Goal: Use online tool/utility: Utilize a website feature to perform a specific function

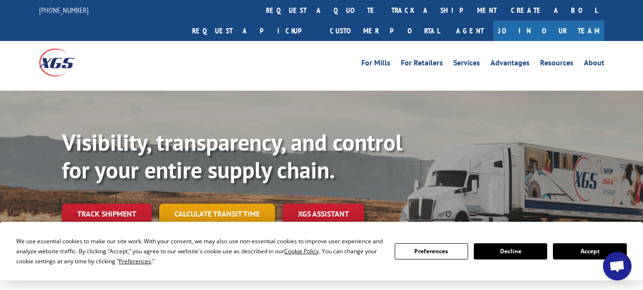
click at [205, 204] on link "Calculate transit time" at bounding box center [217, 214] width 116 height 21
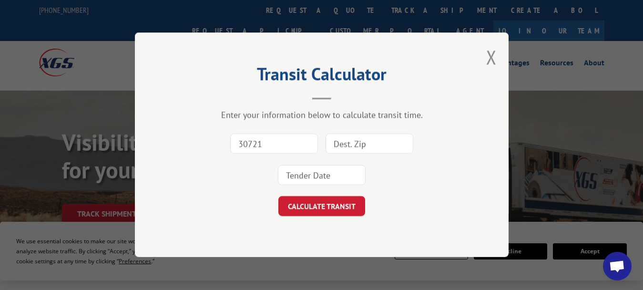
type input "30721"
click at [342, 143] on input at bounding box center [370, 144] width 88 height 20
type input "62959"
click at [314, 175] on input at bounding box center [322, 175] width 88 height 20
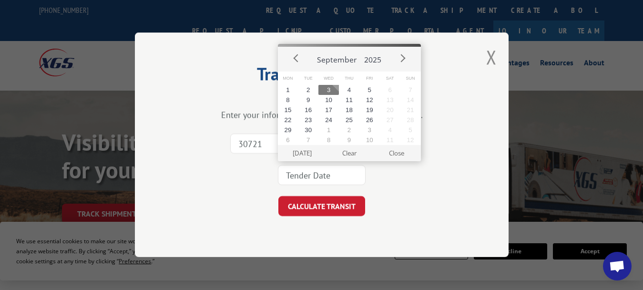
click at [332, 87] on button "3" at bounding box center [329, 90] width 21 height 10
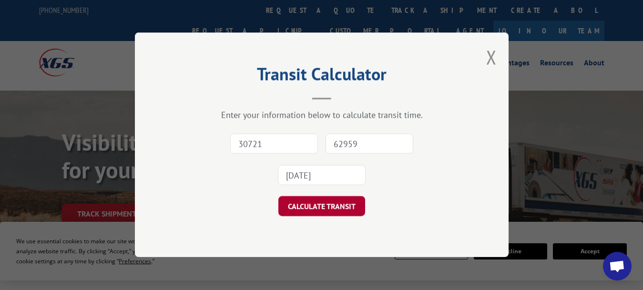
click at [298, 200] on button "CALCULATE TRANSIT" at bounding box center [322, 206] width 87 height 20
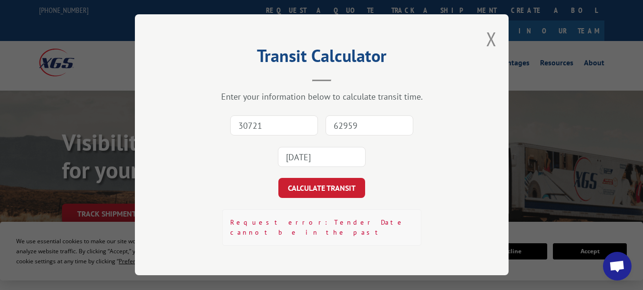
click at [319, 155] on input "[DATE]" at bounding box center [322, 157] width 88 height 20
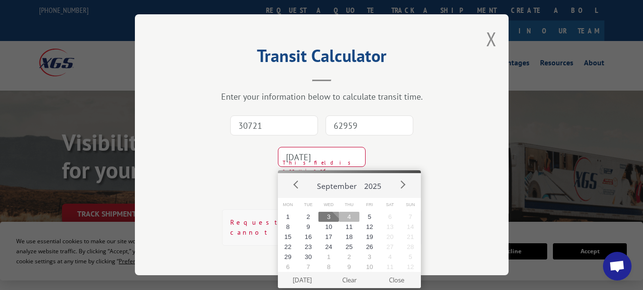
click at [346, 216] on button "4" at bounding box center [349, 217] width 21 height 10
type input "[DATE]"
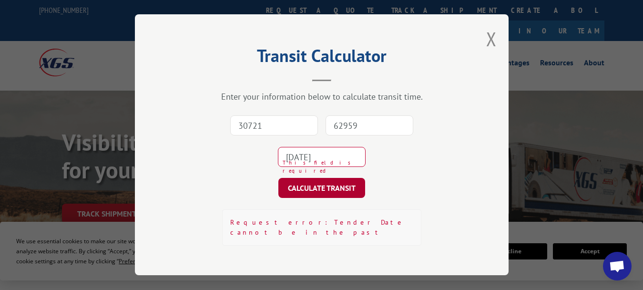
click at [330, 189] on button "CALCULATE TRANSIT" at bounding box center [322, 188] width 87 height 20
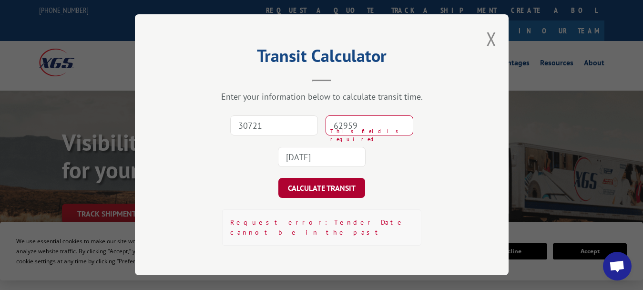
type input "30721"
click at [341, 128] on input "62959" at bounding box center [370, 126] width 88 height 20
type input "62959"
click at [324, 187] on button "CALCULATE TRANSIT" at bounding box center [322, 188] width 87 height 20
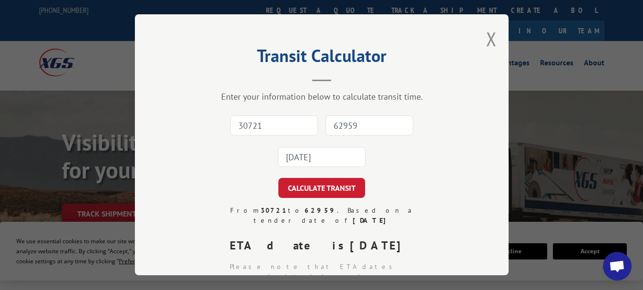
click at [488, 37] on button "Close modal" at bounding box center [491, 38] width 10 height 25
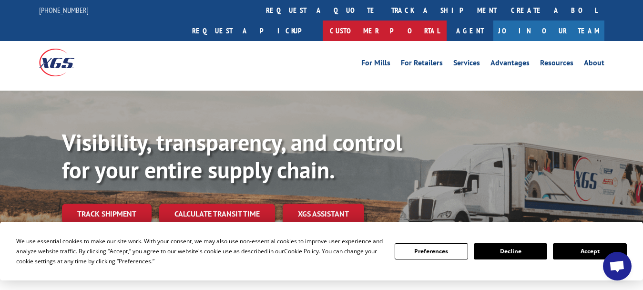
click at [447, 21] on link "Customer Portal" at bounding box center [385, 31] width 124 height 21
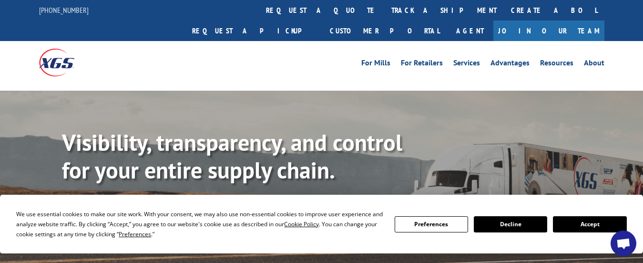
click at [204, 204] on link "Calculate transit time" at bounding box center [217, 214] width 116 height 21
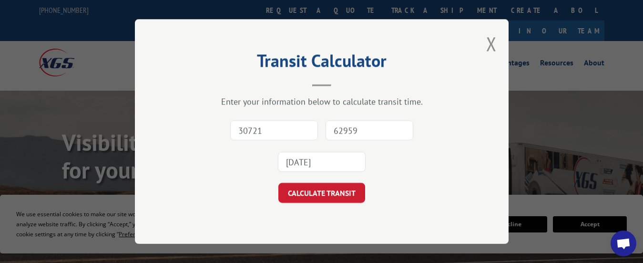
type input "30721"
click at [334, 132] on input "62959" at bounding box center [370, 130] width 88 height 20
type input "45233"
click at [317, 162] on input "[DATE]" at bounding box center [322, 162] width 88 height 20
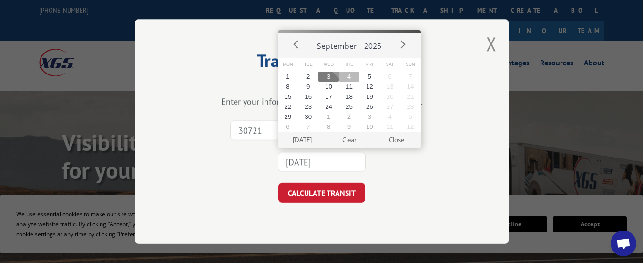
click at [351, 73] on button "4" at bounding box center [349, 77] width 21 height 10
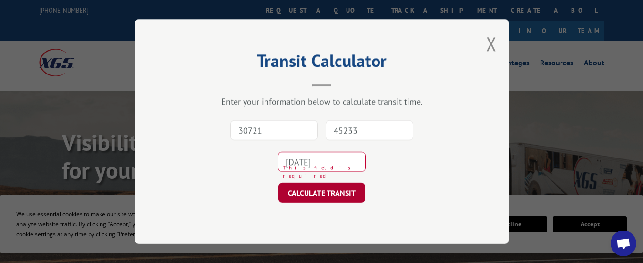
click at [300, 187] on button "CALCULATE TRANSIT" at bounding box center [322, 193] width 87 height 20
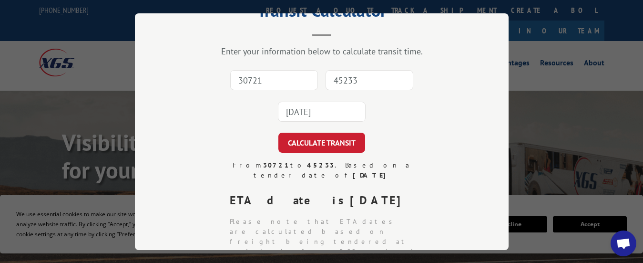
scroll to position [44, 0]
